Goal: Task Accomplishment & Management: Manage account settings

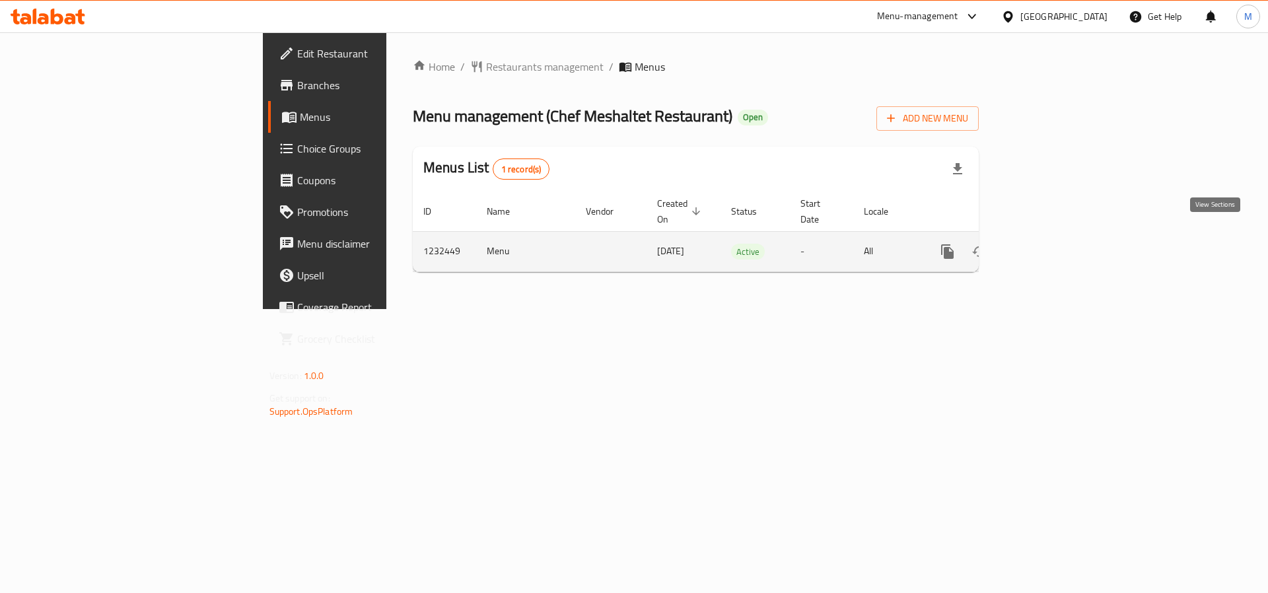
click at [1059, 236] on link "enhanced table" at bounding box center [1043, 252] width 32 height 32
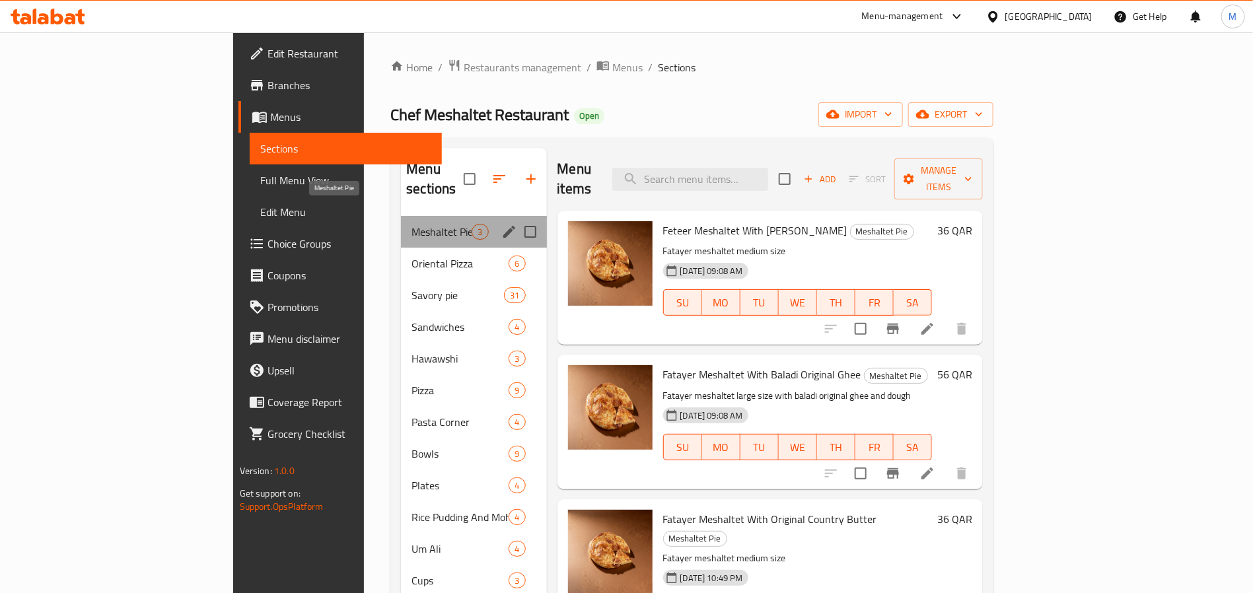
click at [411, 224] on span "Meshaltet Pie" at bounding box center [441, 232] width 60 height 16
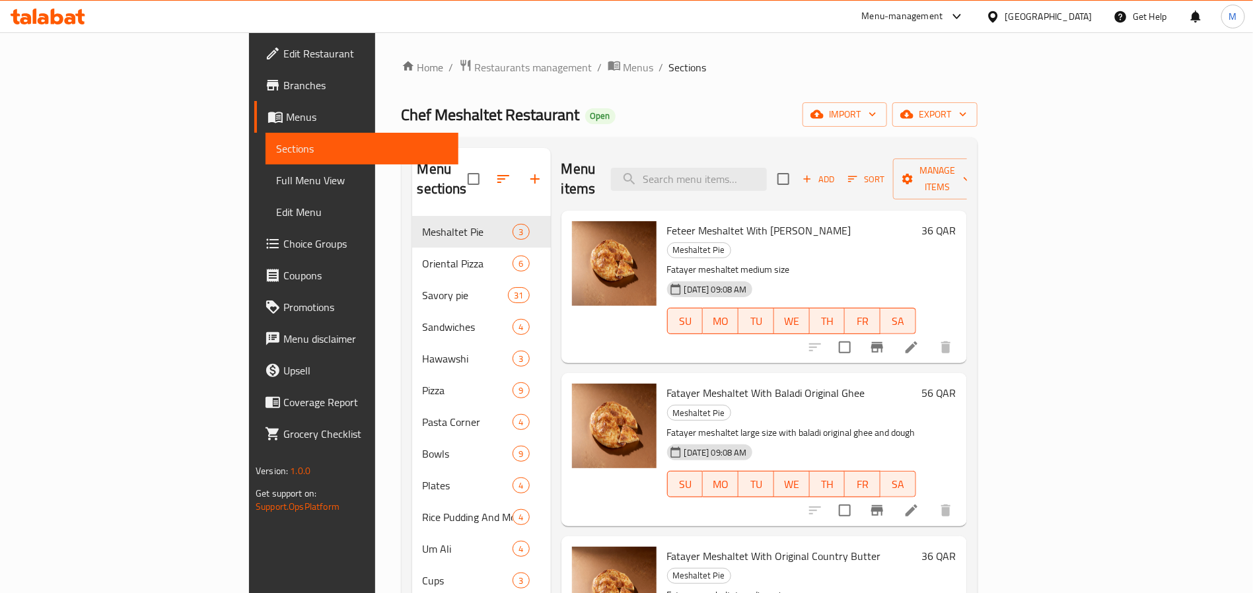
click at [956, 221] on h6 "36 QAR" at bounding box center [938, 230] width 35 height 18
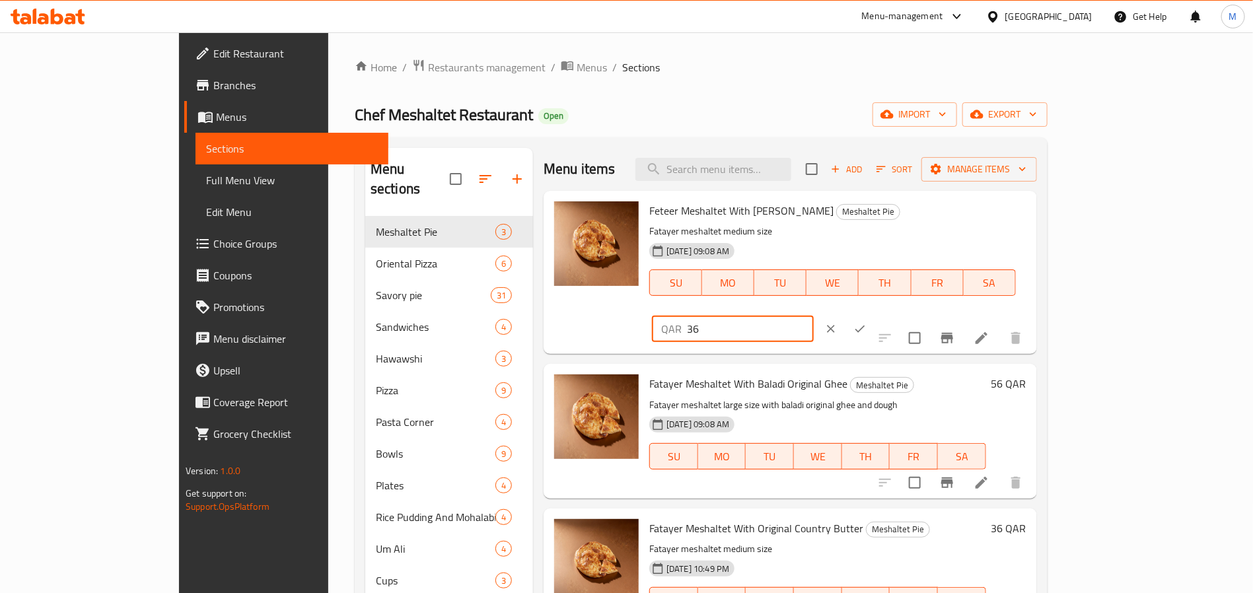
drag, startPoint x: 1064, startPoint y: 208, endPoint x: 1030, endPoint y: 213, distance: 34.0
click at [814, 316] on input "36" at bounding box center [750, 329] width 127 height 26
type input "38"
click at [874, 314] on button "ok" at bounding box center [859, 328] width 29 height 29
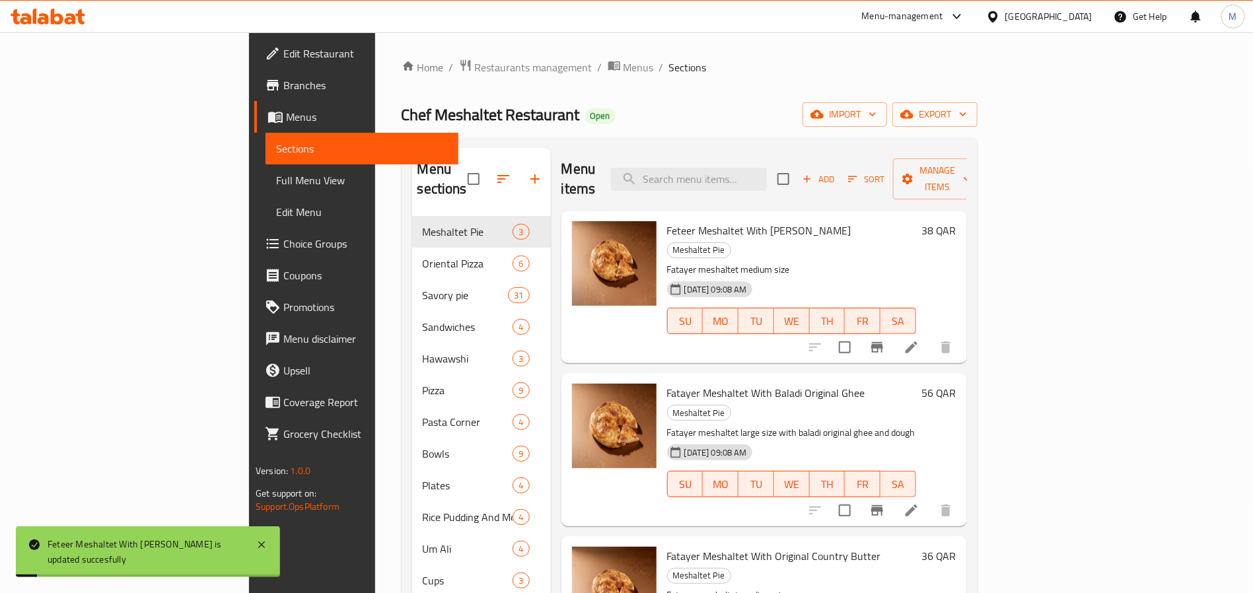
click at [956, 384] on h6 "56 QAR" at bounding box center [938, 393] width 35 height 18
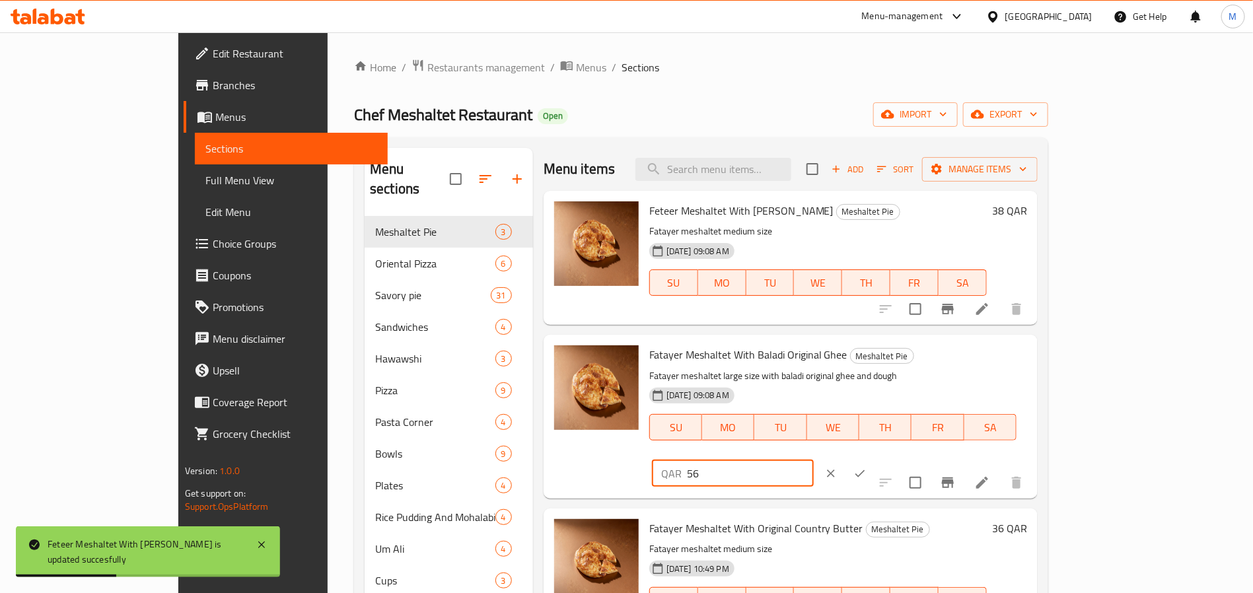
drag, startPoint x: 1053, startPoint y: 357, endPoint x: 1030, endPoint y: 363, distance: 23.2
click at [814, 460] on input "56" at bounding box center [750, 473] width 127 height 26
type input "58"
click at [866, 467] on icon "ok" at bounding box center [859, 473] width 13 height 13
